Goal: Navigation & Orientation: Understand site structure

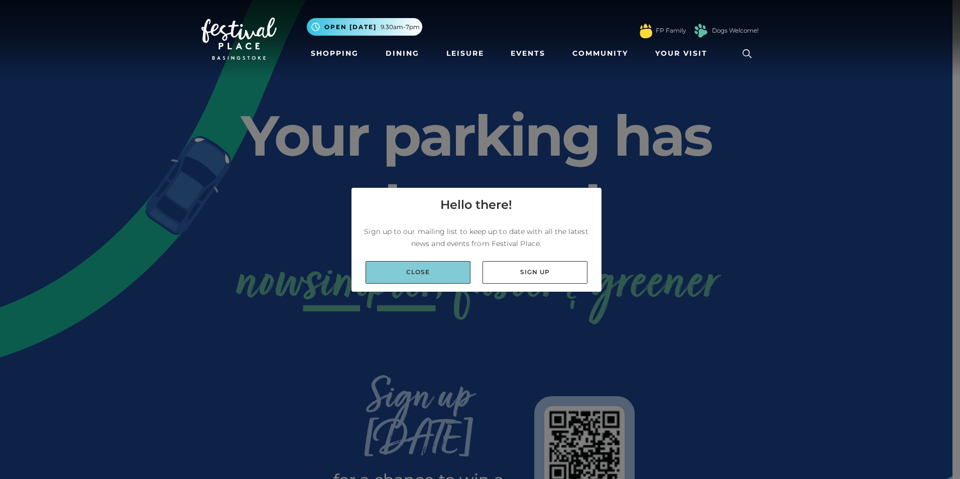
click at [448, 272] on link "Close" at bounding box center [418, 272] width 105 height 23
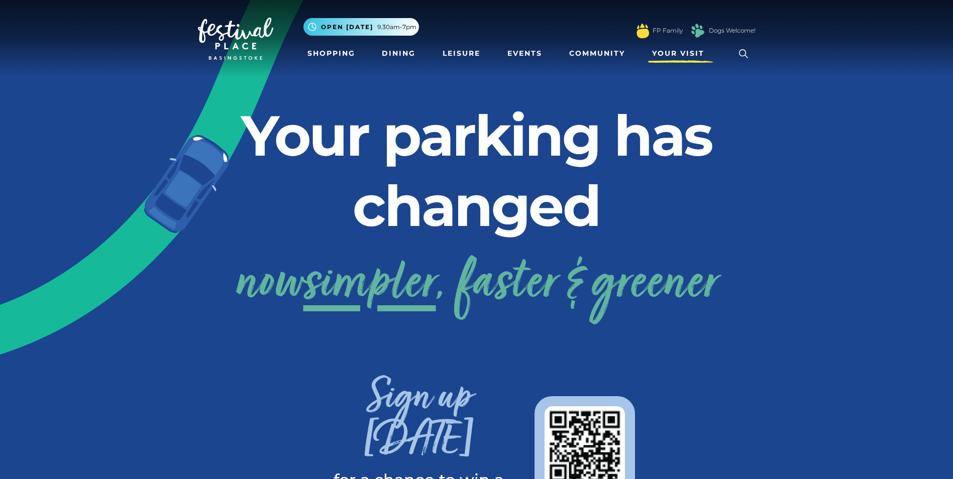
click at [673, 55] on span "Your Visit" at bounding box center [678, 53] width 52 height 11
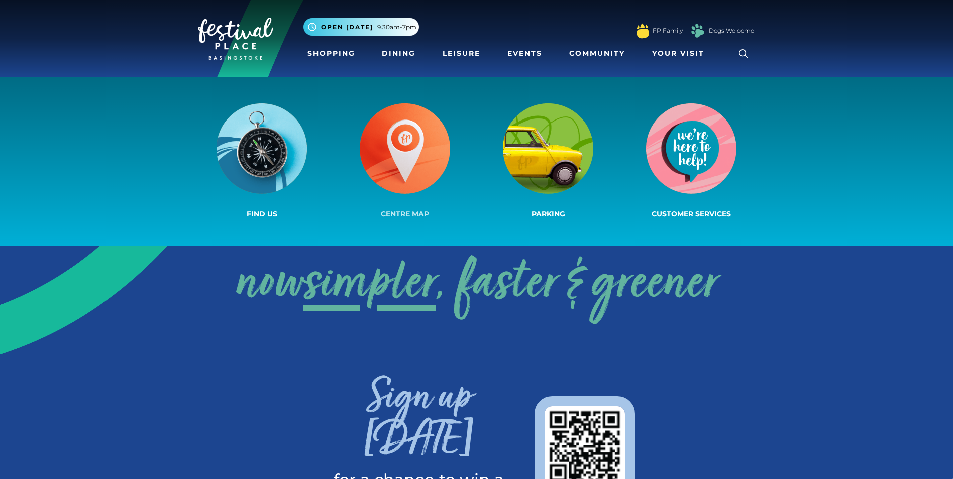
click at [427, 149] on img at bounding box center [405, 148] width 90 height 90
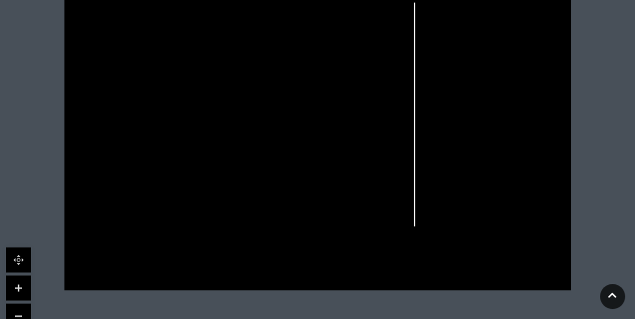
scroll to position [368, 0]
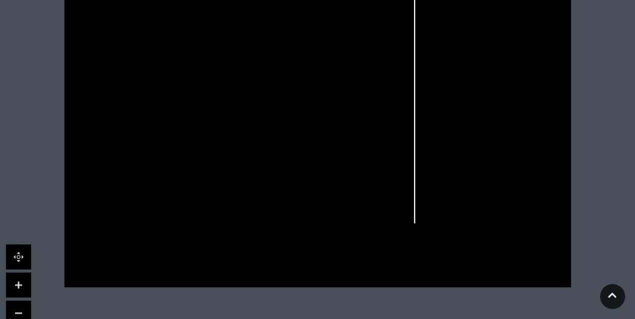
click at [20, 278] on link at bounding box center [18, 285] width 25 height 25
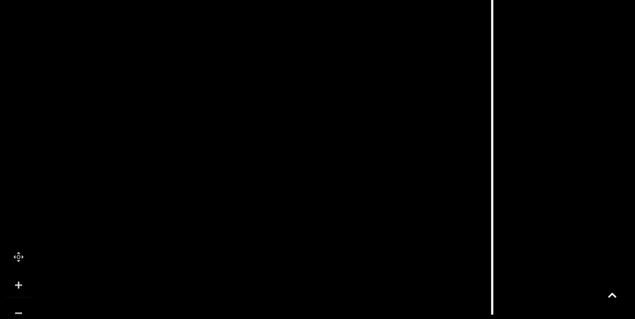
click at [20, 282] on link at bounding box center [18, 285] width 25 height 25
drag, startPoint x: 132, startPoint y: 188, endPoint x: 425, endPoint y: 337, distance: 328.9
click at [425, 337] on html "Skip to Navigation Skip to Content Toggle navigation .st5{fill:none;stroke:#FFF…" at bounding box center [317, 93] width 635 height 922
drag, startPoint x: 384, startPoint y: 264, endPoint x: 419, endPoint y: 317, distance: 63.5
click at [419, 317] on icon at bounding box center [628, 320] width 2058 height 1158
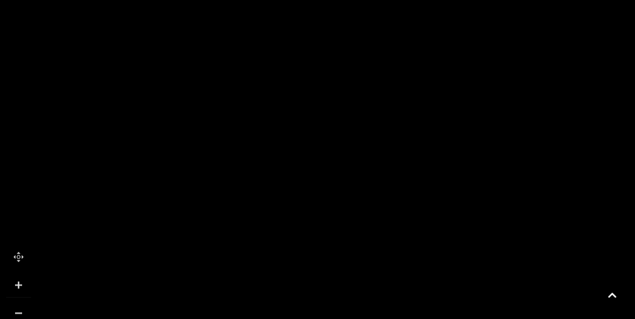
drag, startPoint x: 214, startPoint y: 87, endPoint x: 216, endPoint y: 224, distance: 136.6
drag, startPoint x: 212, startPoint y: 120, endPoint x: 215, endPoint y: 181, distance: 60.9
click at [215, 181] on polygon at bounding box center [169, 145] width 302 height 166
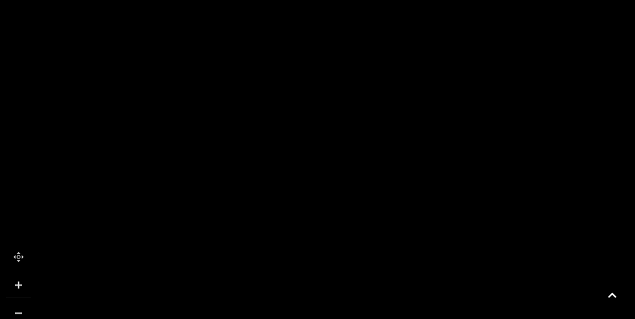
drag, startPoint x: 221, startPoint y: 251, endPoint x: 213, endPoint y: 57, distance: 194.1
click at [23, 311] on link at bounding box center [18, 313] width 25 height 25
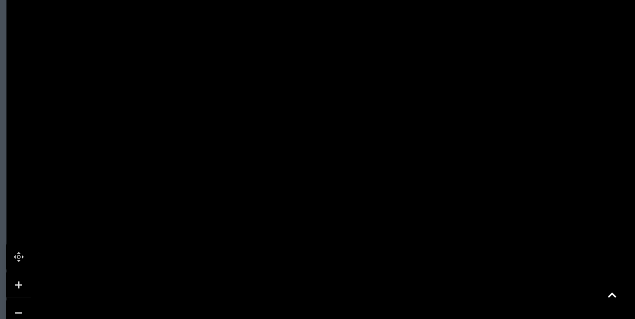
click at [23, 311] on link at bounding box center [18, 313] width 25 height 25
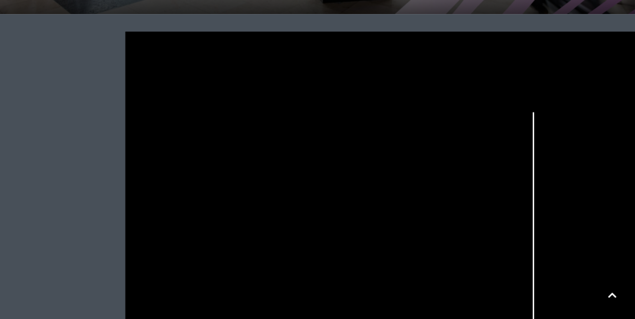
scroll to position [234, 0]
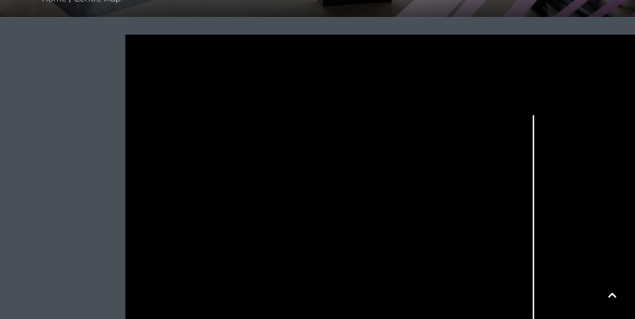
click at [244, 73] on tspan "THE MALLS" at bounding box center [244, 73] width 0 height 0
drag, startPoint x: 268, startPoint y: 71, endPoint x: 282, endPoint y: 72, distance: 14.1
click at [265, 73] on tspan "THE ANVIL" at bounding box center [265, 73] width 0 height 0
drag, startPoint x: 283, startPoint y: 72, endPoint x: 297, endPoint y: 70, distance: 14.1
click at [284, 72] on icon at bounding box center [420, 243] width 741 height 416
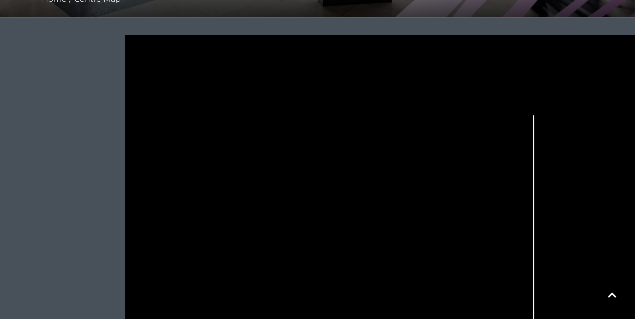
click at [288, 73] on tspan "TRAIN STATION" at bounding box center [288, 73] width 0 height 0
drag, startPoint x: 311, startPoint y: 69, endPoint x: 296, endPoint y: 85, distance: 22.0
click at [311, 69] on icon at bounding box center [420, 243] width 741 height 416
drag, startPoint x: 272, startPoint y: 126, endPoint x: 371, endPoint y: 7, distance: 155.1
click at [371, 7] on div "Centre Map Home / Centre Map" at bounding box center [317, 117] width 635 height 703
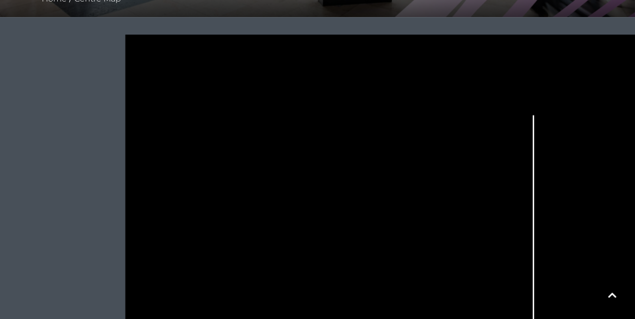
drag, startPoint x: 282, startPoint y: 199, endPoint x: 297, endPoint y: 27, distance: 173.0
click at [297, 27] on div at bounding box center [317, 243] width 635 height 452
